Goal: Transaction & Acquisition: Download file/media

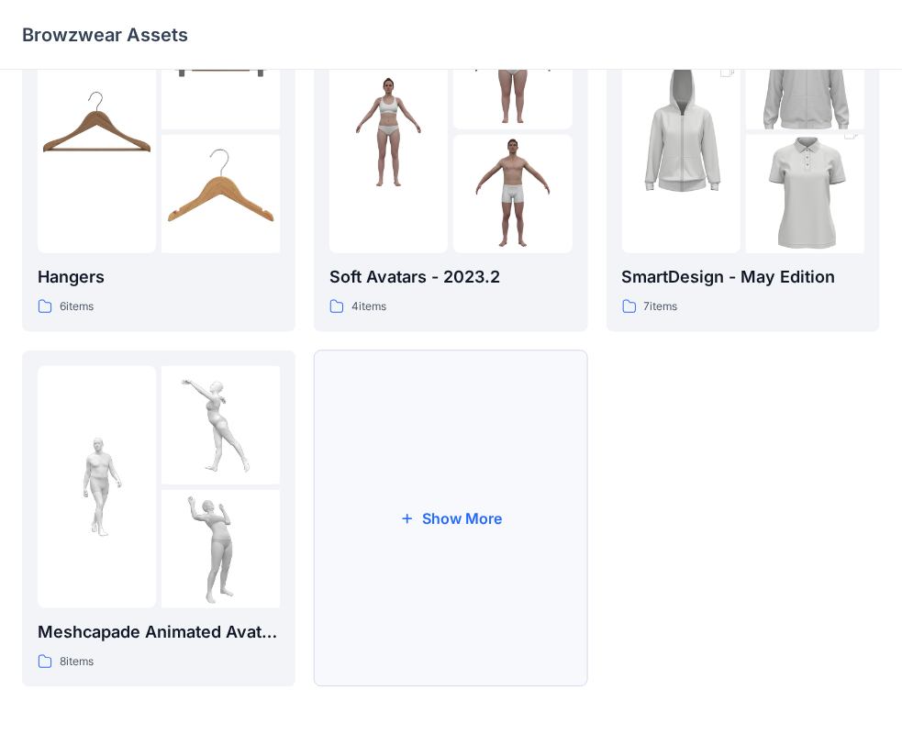
scroll to position [455, 0]
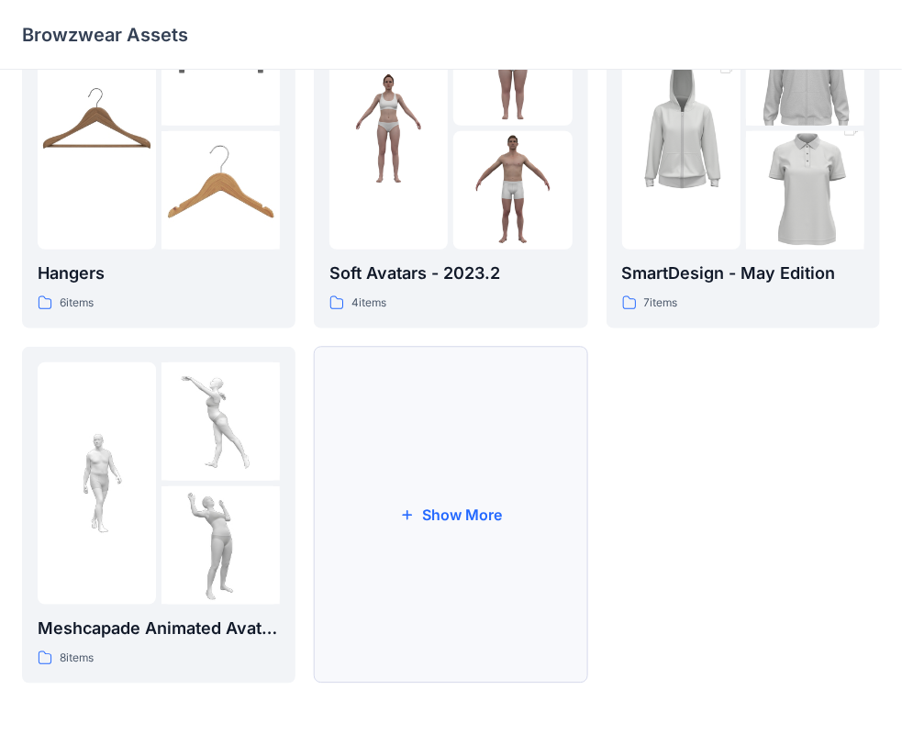
click at [463, 510] on button "Show More" at bounding box center [450, 515] width 273 height 337
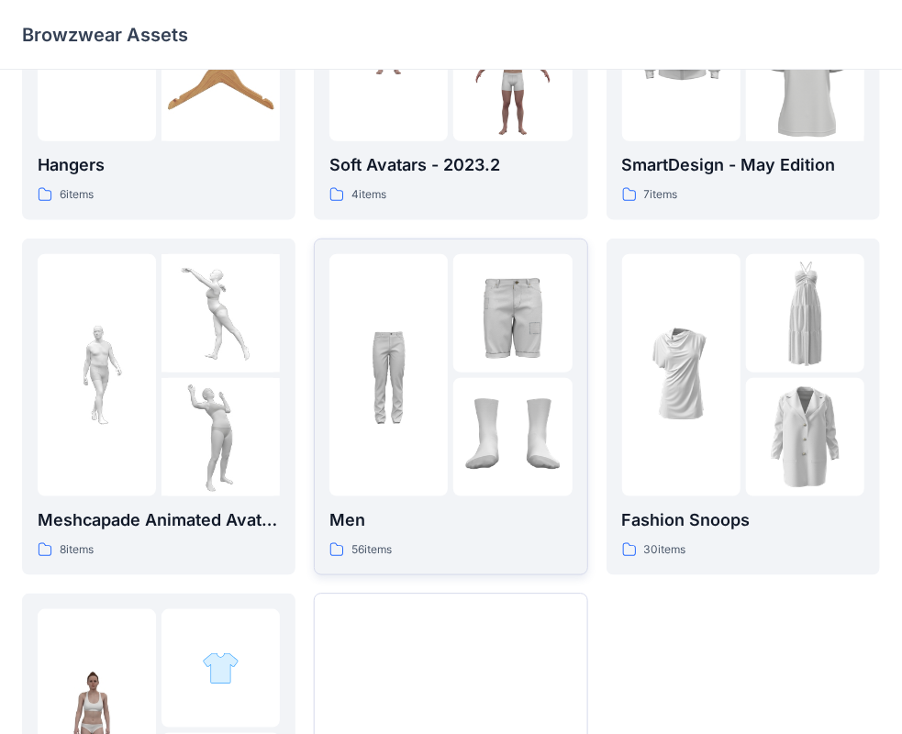
scroll to position [639, 0]
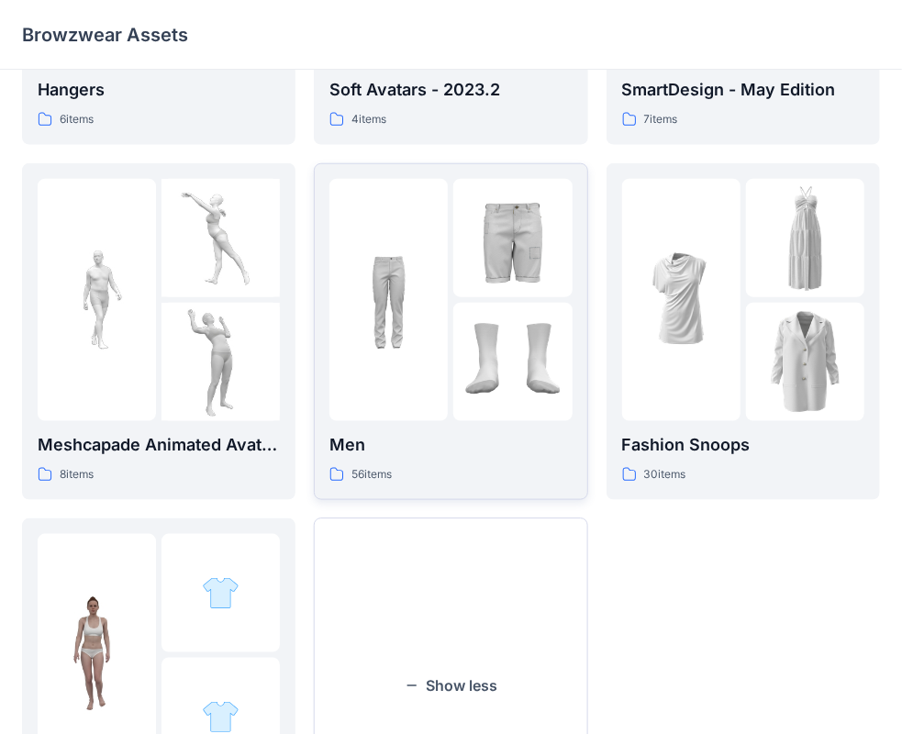
click at [424, 441] on p "Men" at bounding box center [450, 445] width 242 height 26
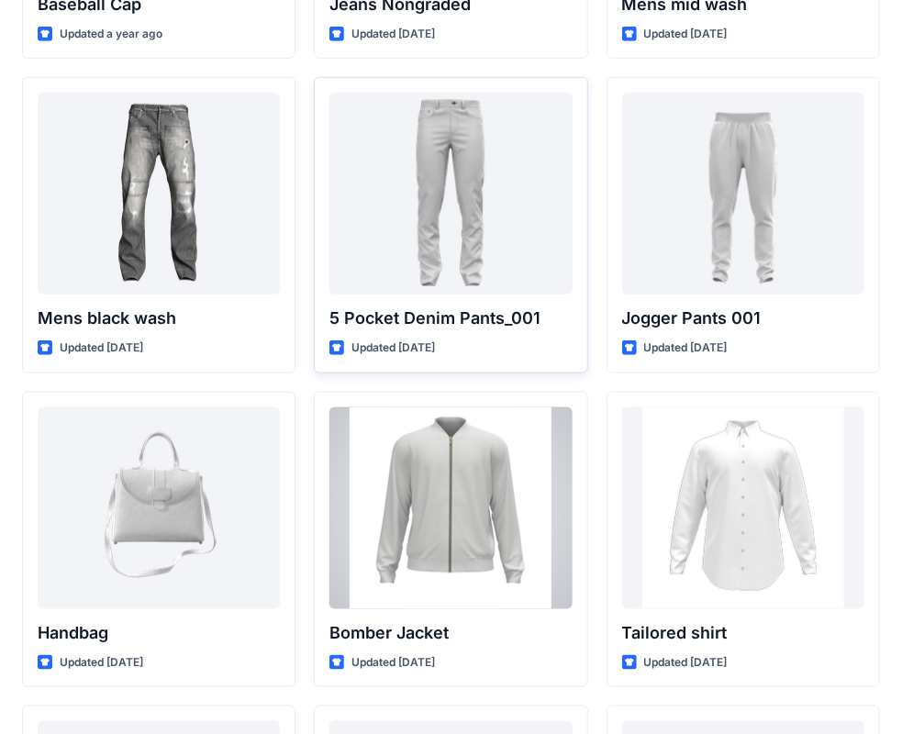
scroll to position [642, 0]
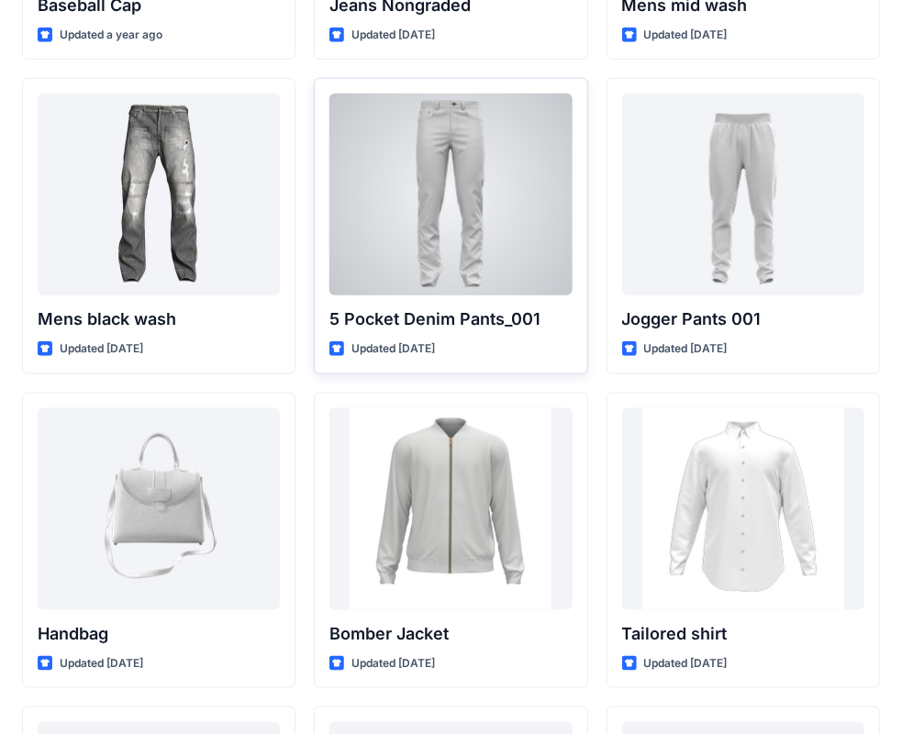
click at [422, 239] on div at bounding box center [450, 195] width 242 height 202
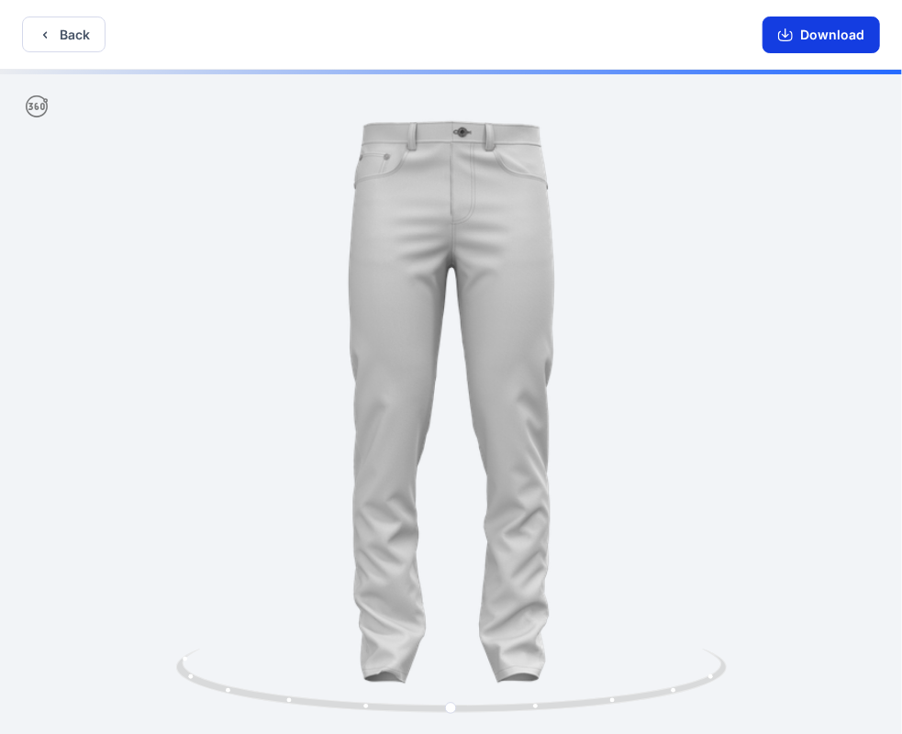
click at [818, 31] on button "Download" at bounding box center [820, 35] width 117 height 37
click at [51, 38] on button "Back" at bounding box center [63, 35] width 83 height 36
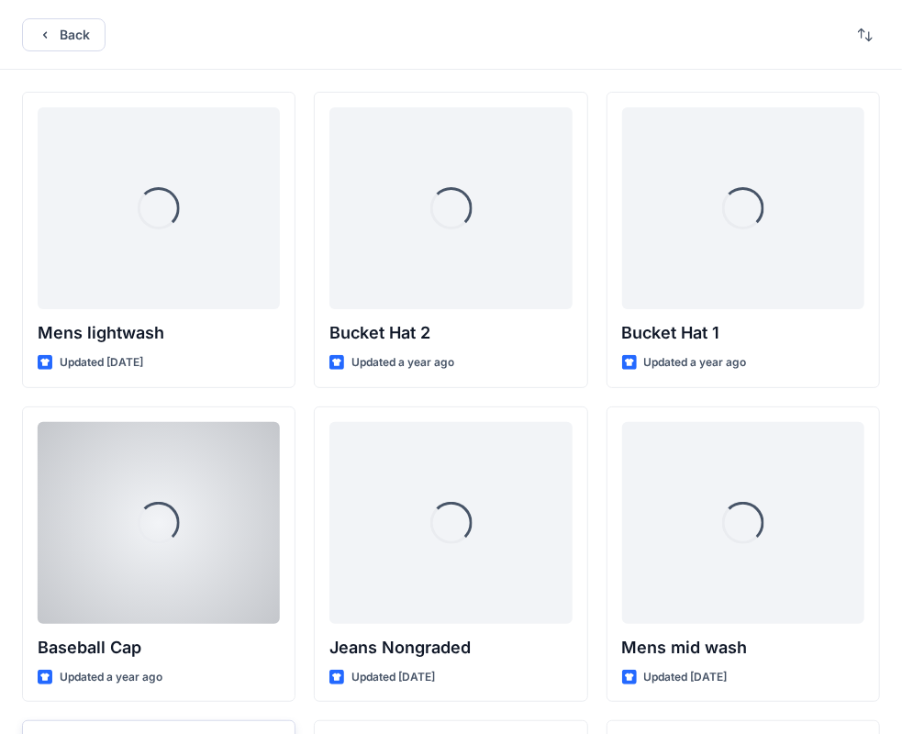
scroll to position [642, 0]
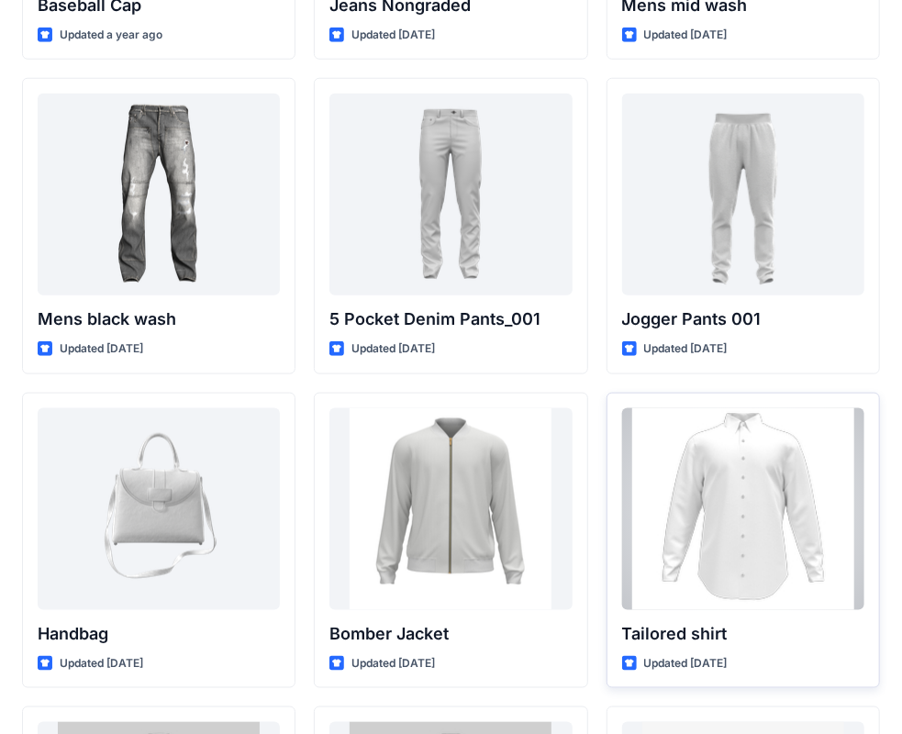
click at [765, 506] on div at bounding box center [743, 509] width 242 height 202
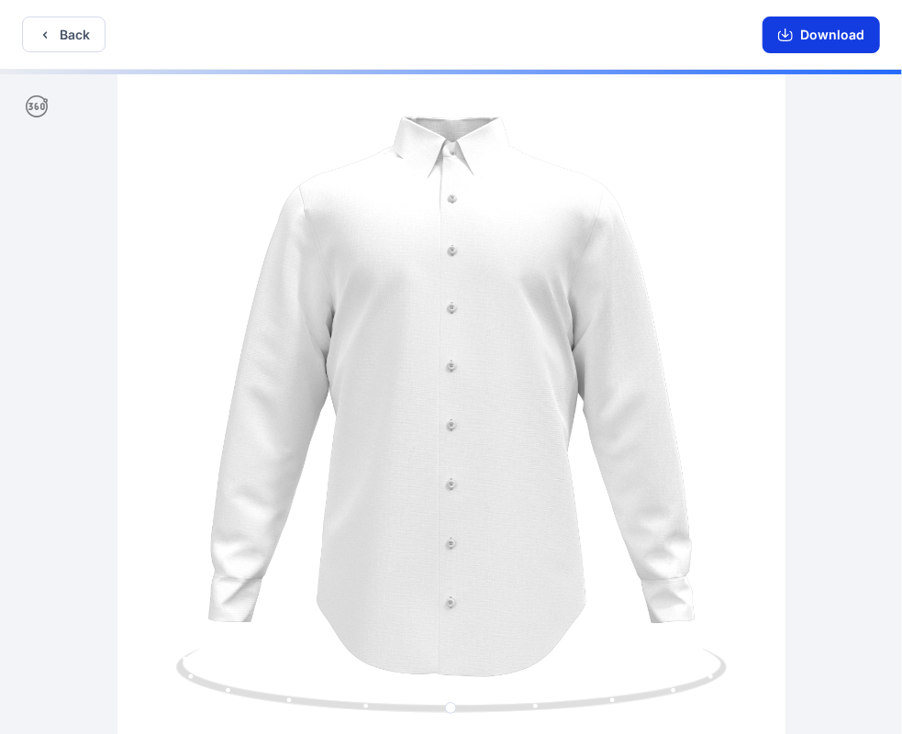
click at [814, 36] on button "Download" at bounding box center [820, 35] width 117 height 37
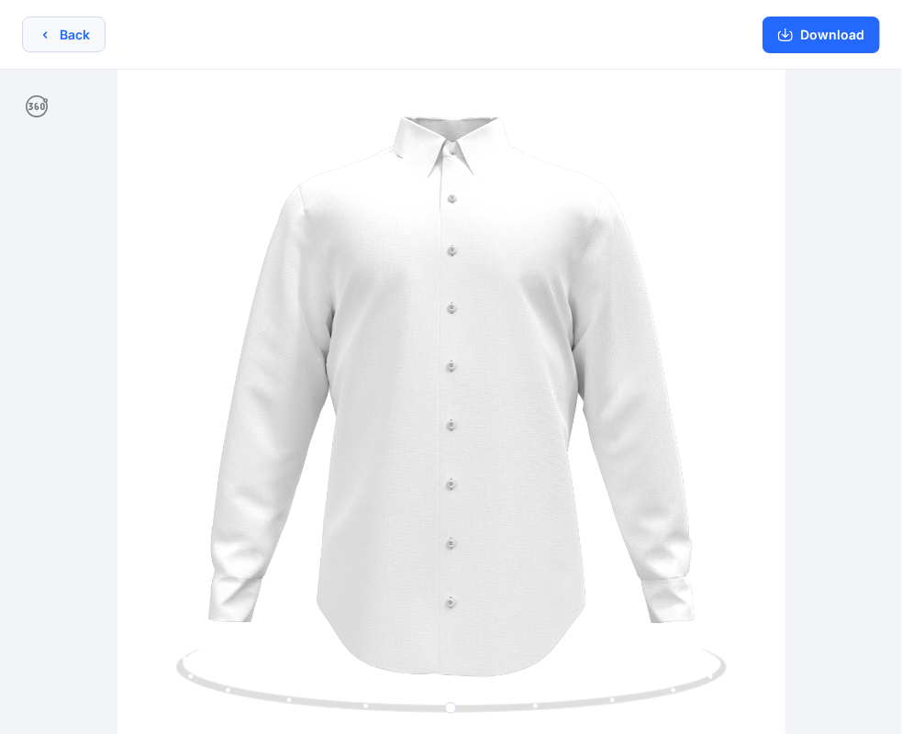
click at [39, 31] on icon "button" at bounding box center [45, 35] width 15 height 15
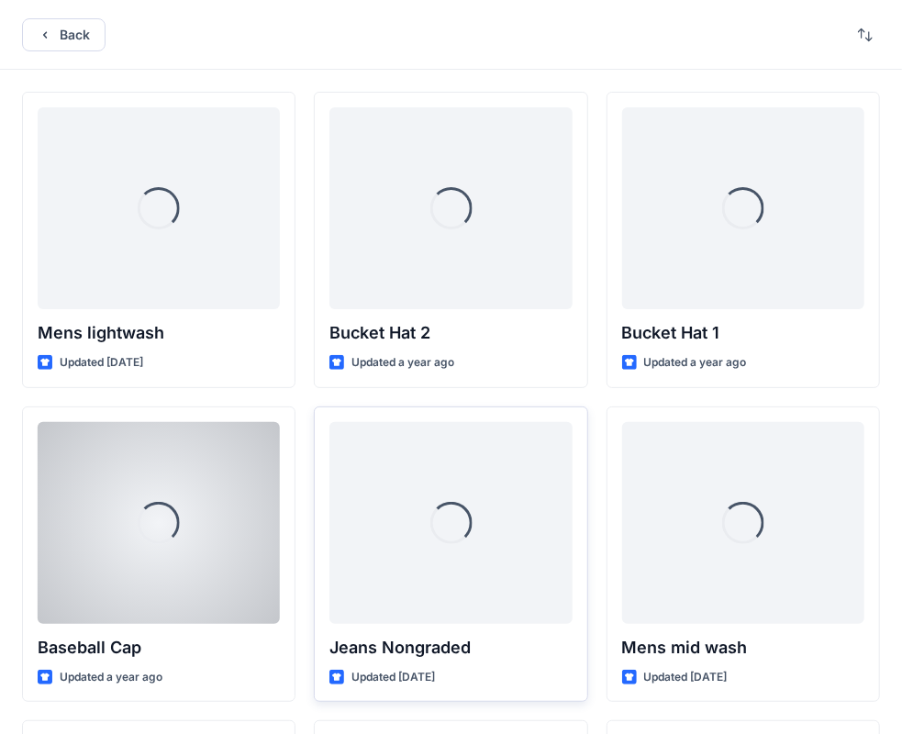
scroll to position [642, 0]
